Goal: Information Seeking & Learning: Learn about a topic

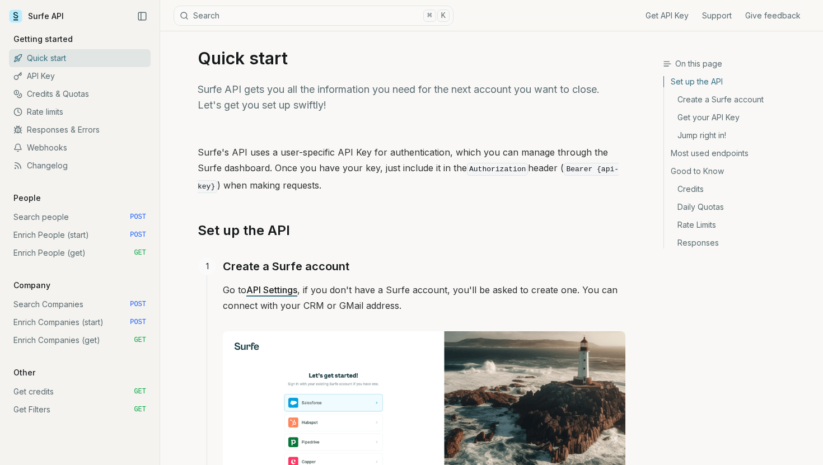
scroll to position [11, 0]
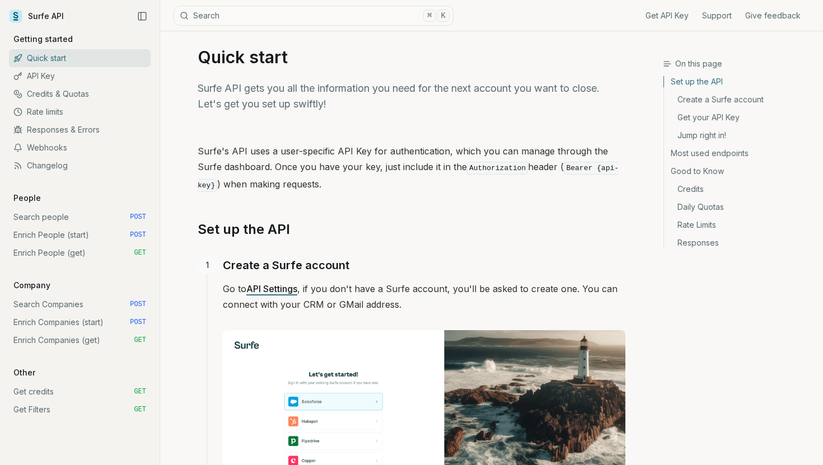
click at [101, 214] on link "Search people POST" at bounding box center [80, 217] width 142 height 18
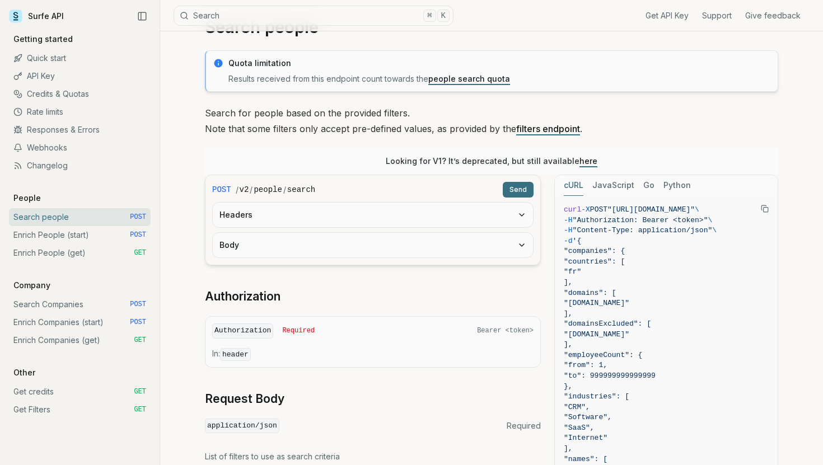
scroll to position [40, 0]
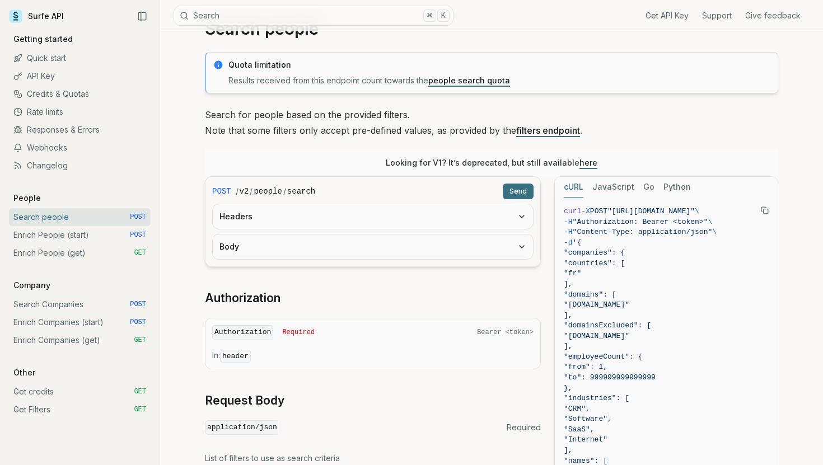
click at [43, 236] on link "Enrich People (start) POST" at bounding box center [80, 235] width 142 height 18
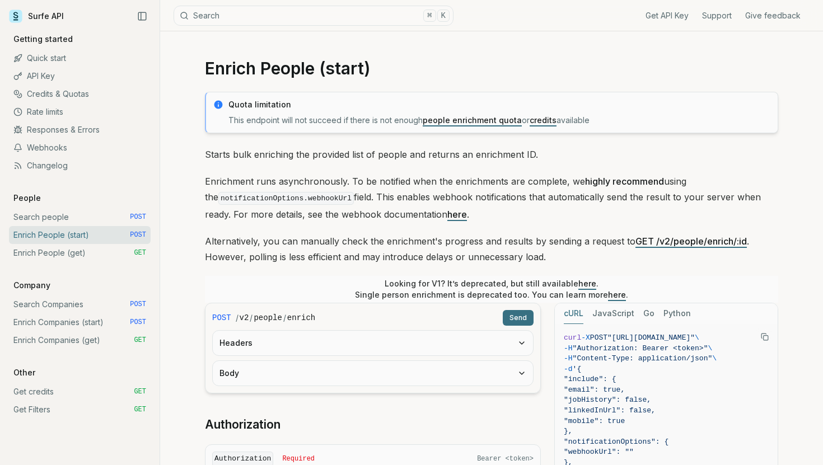
click at [43, 245] on link "Enrich People (get) GET" at bounding box center [80, 253] width 142 height 18
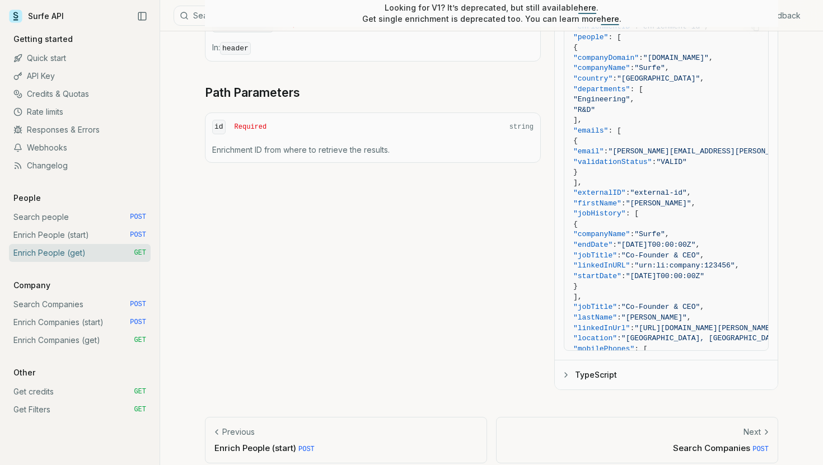
scroll to position [24, 0]
